Goal: Information Seeking & Learning: Understand process/instructions

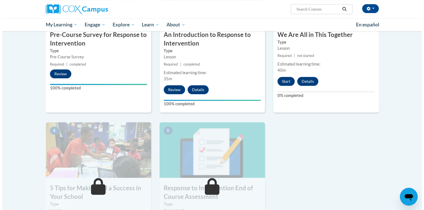
scroll to position [166, 0]
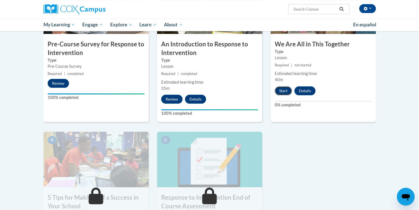
click at [281, 90] on button "Start" at bounding box center [283, 90] width 17 height 9
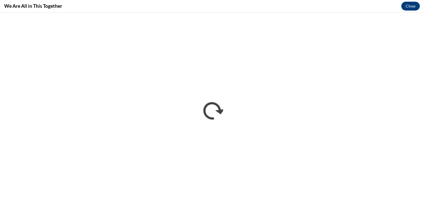
scroll to position [0, 0]
